Goal: Task Accomplishment & Management: Manage account settings

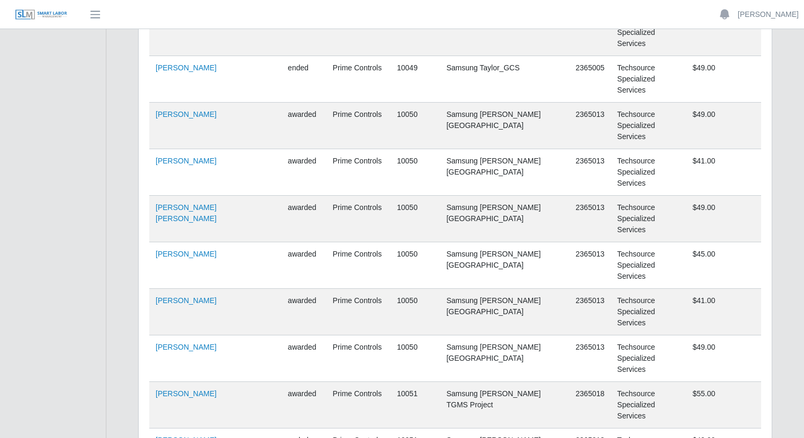
scroll to position [34026, 0]
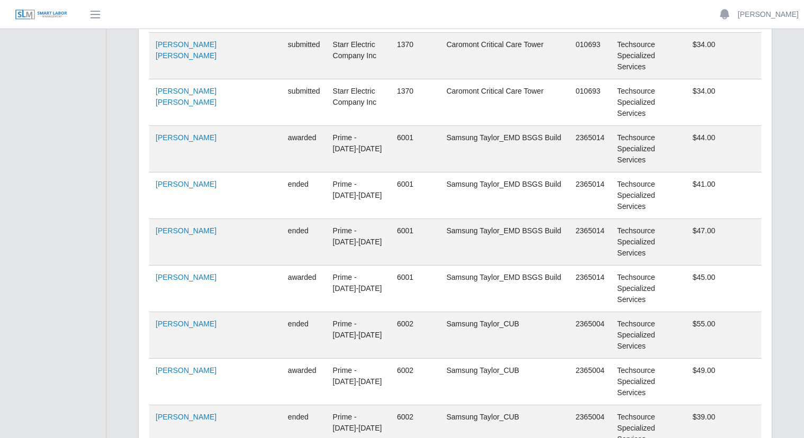
scroll to position [0, 0]
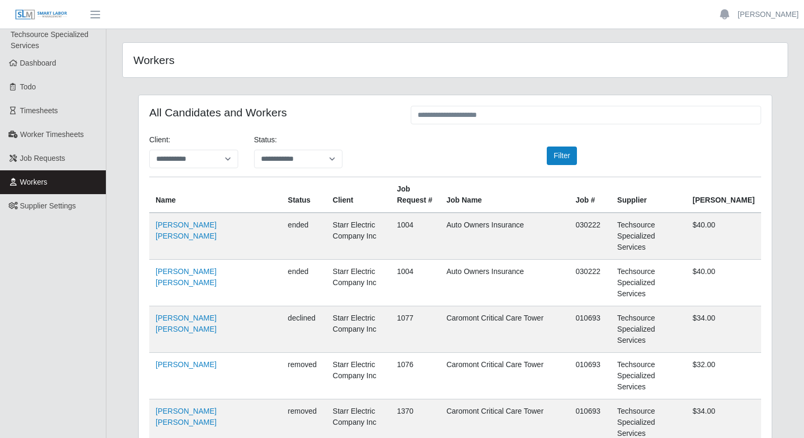
drag, startPoint x: 813, startPoint y: 7, endPoint x: 749, endPoint y: 71, distance: 90.2
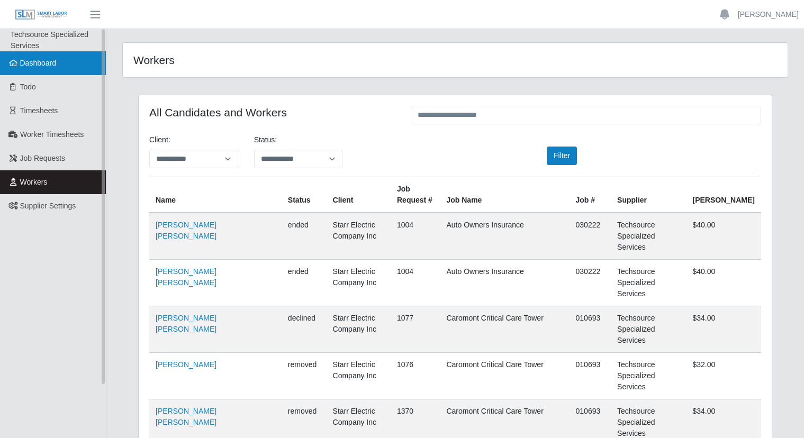
click at [32, 63] on span "Dashboard" at bounding box center [38, 63] width 37 height 8
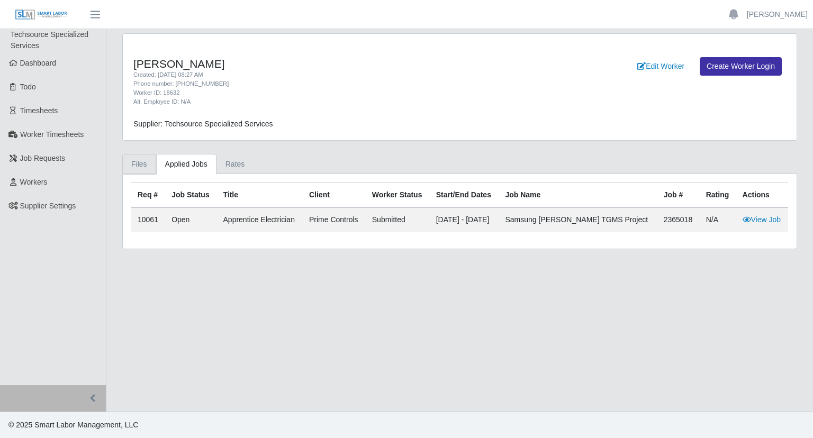
click at [130, 160] on link "Files" at bounding box center [139, 164] width 34 height 21
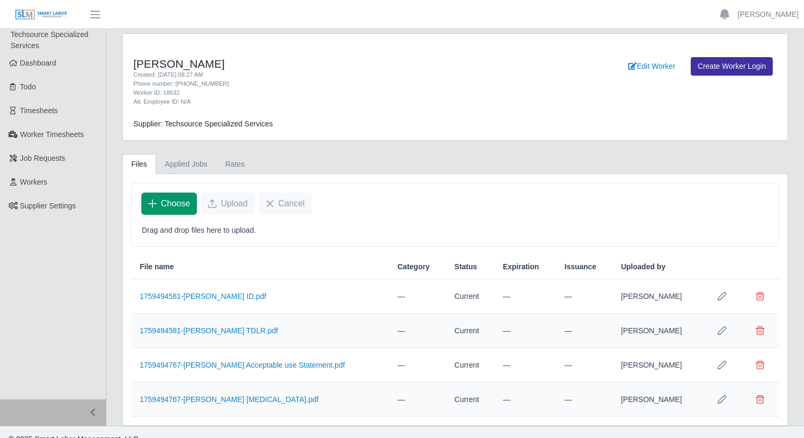
click at [176, 203] on span "Choose" at bounding box center [175, 203] width 29 height 13
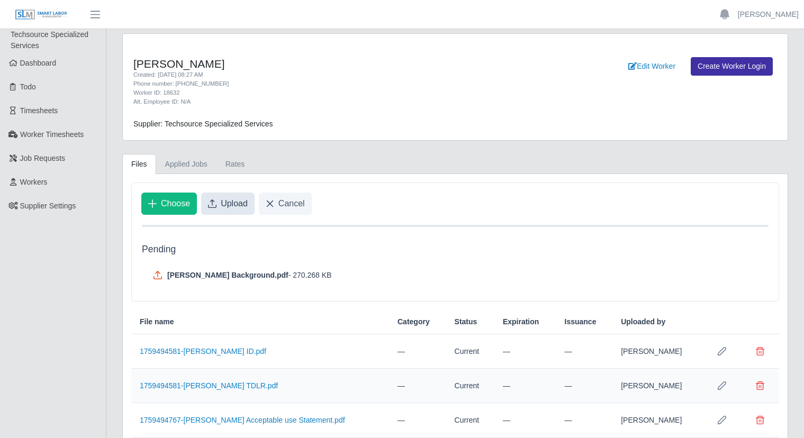
click at [236, 201] on span "Upload" at bounding box center [234, 203] width 27 height 13
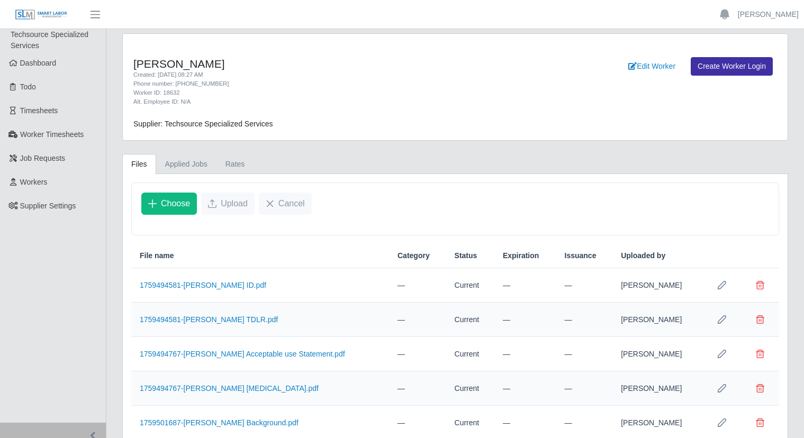
scroll to position [38, 0]
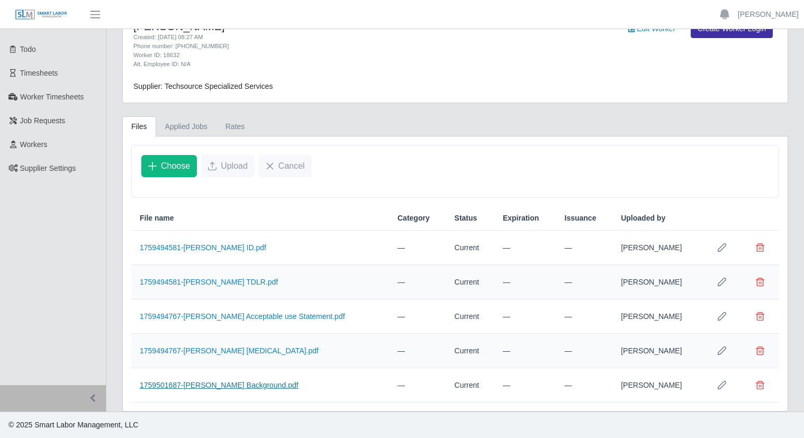
click at [189, 383] on link "1759501687-[PERSON_NAME] Background.pdf" at bounding box center [219, 385] width 159 height 8
drag, startPoint x: 806, startPoint y: 143, endPoint x: 802, endPoint y: 91, distance: 52.0
click at [802, 91] on div "[PERSON_NAME] Created: [DATE] 08:27 AM Phone number: [PHONE_NUMBER] Worker ID: …" at bounding box center [455, 204] width 698 height 416
